Goal: Task Accomplishment & Management: Manage account settings

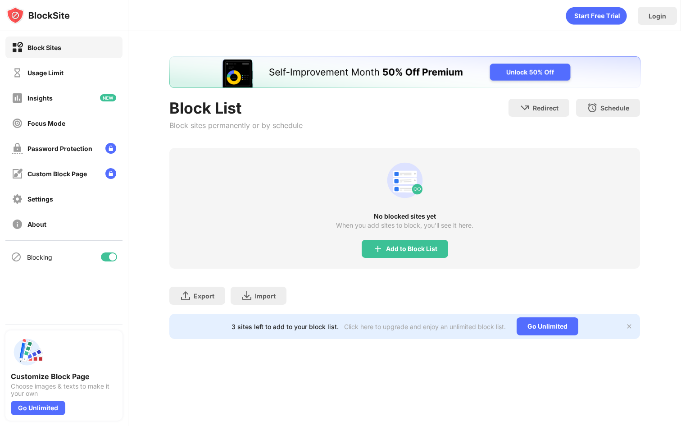
click at [375, 245] on img at bounding box center [377, 248] width 11 height 11
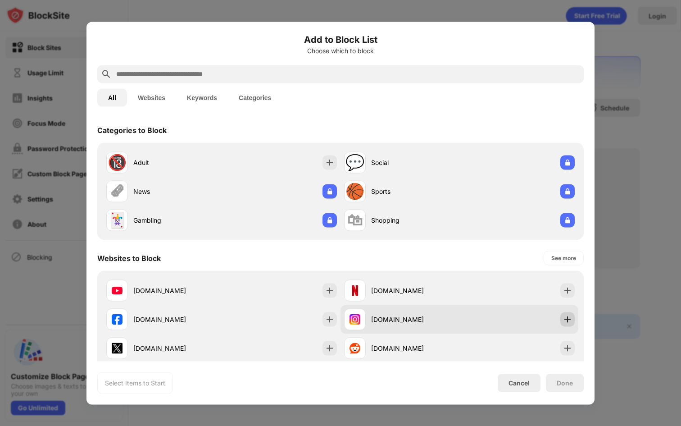
click at [564, 323] on div at bounding box center [567, 319] width 14 height 14
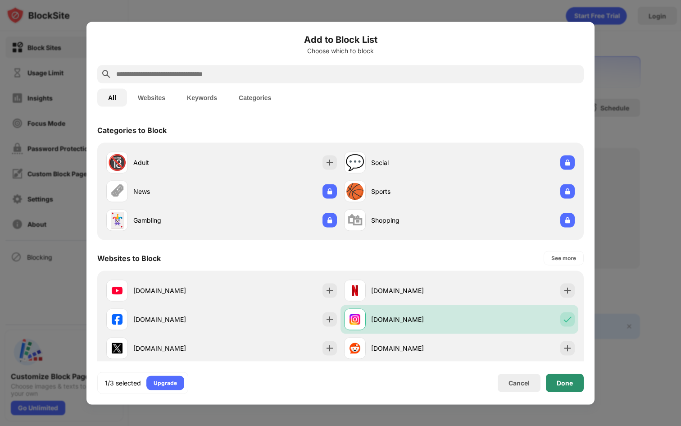
click at [566, 383] on div "Done" at bounding box center [565, 382] width 16 height 7
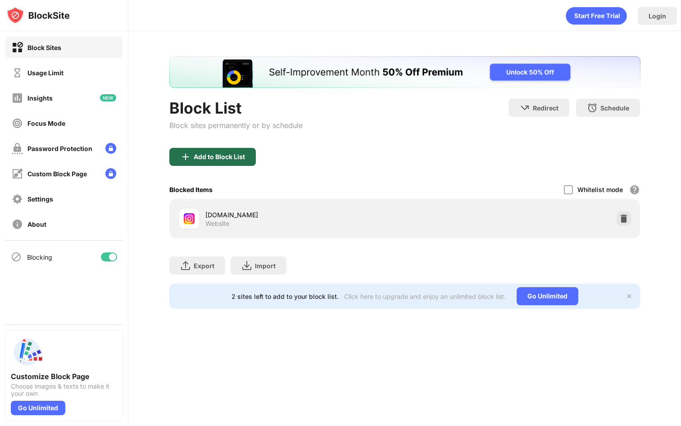
click at [218, 155] on div "Add to Block List" at bounding box center [219, 156] width 51 height 7
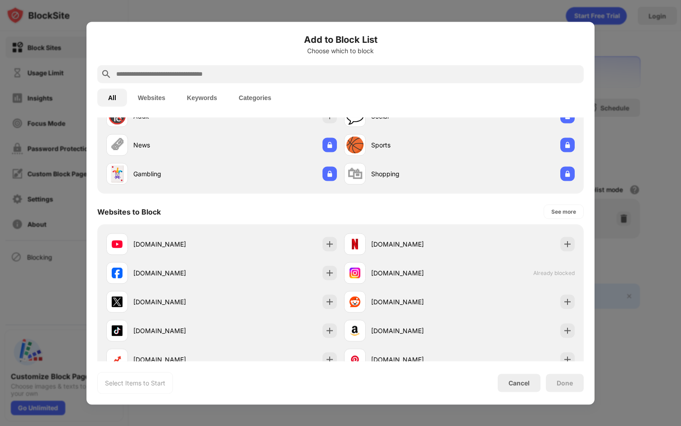
scroll to position [50, 0]
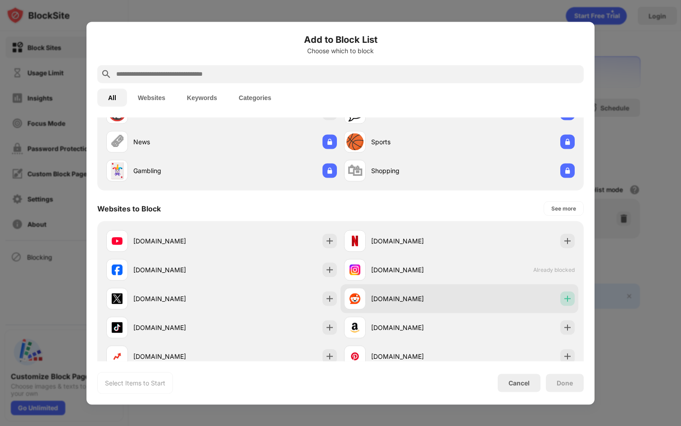
click at [566, 299] on img at bounding box center [567, 298] width 9 height 9
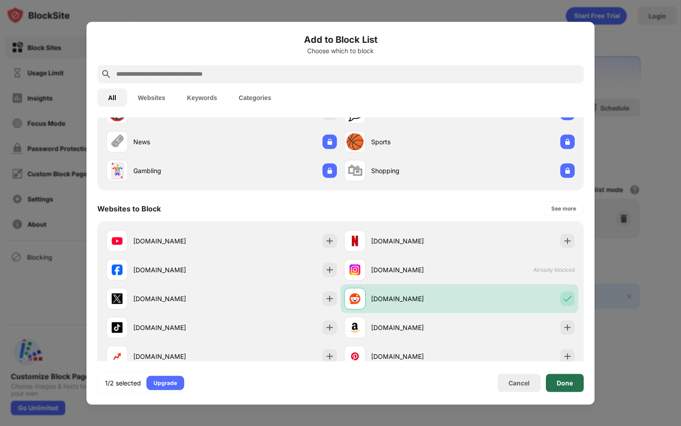
click at [565, 379] on div "Done" at bounding box center [565, 382] width 16 height 7
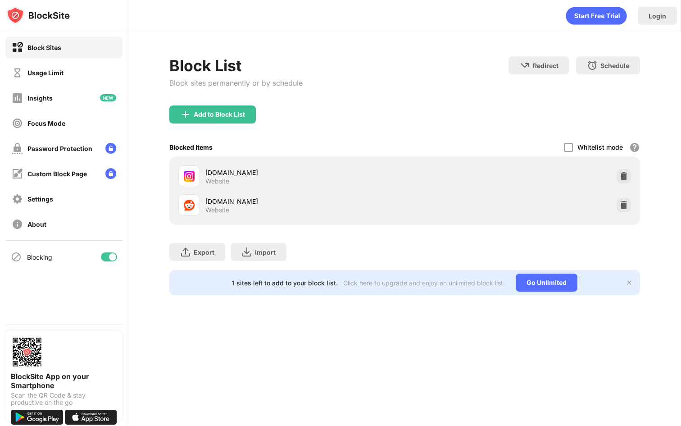
click at [215, 104] on div "Block List Block sites permanently or by schedule" at bounding box center [235, 80] width 133 height 49
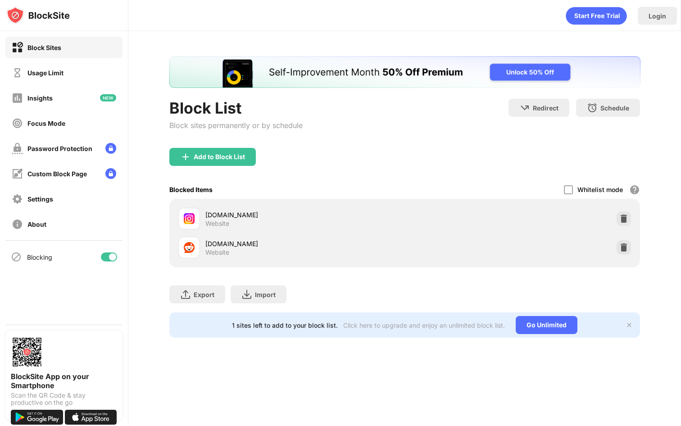
click at [213, 138] on div "Block List Block sites permanently or by schedule" at bounding box center [235, 123] width 133 height 49
click at [209, 157] on div "Add to Block List" at bounding box center [219, 156] width 51 height 7
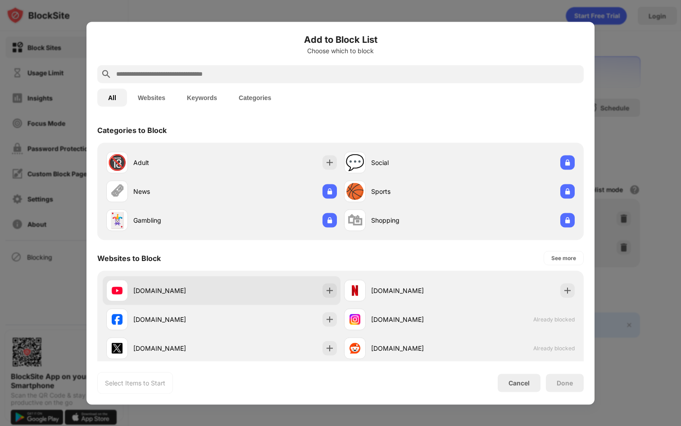
click at [329, 283] on div at bounding box center [329, 290] width 14 height 14
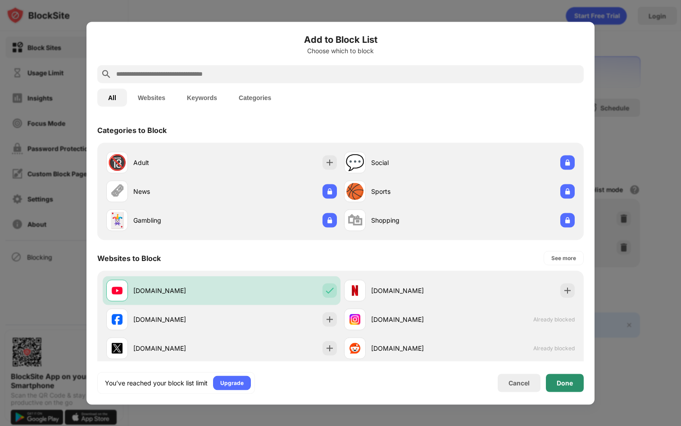
click at [568, 385] on div "Done" at bounding box center [565, 382] width 16 height 7
